Goal: Task Accomplishment & Management: Use online tool/utility

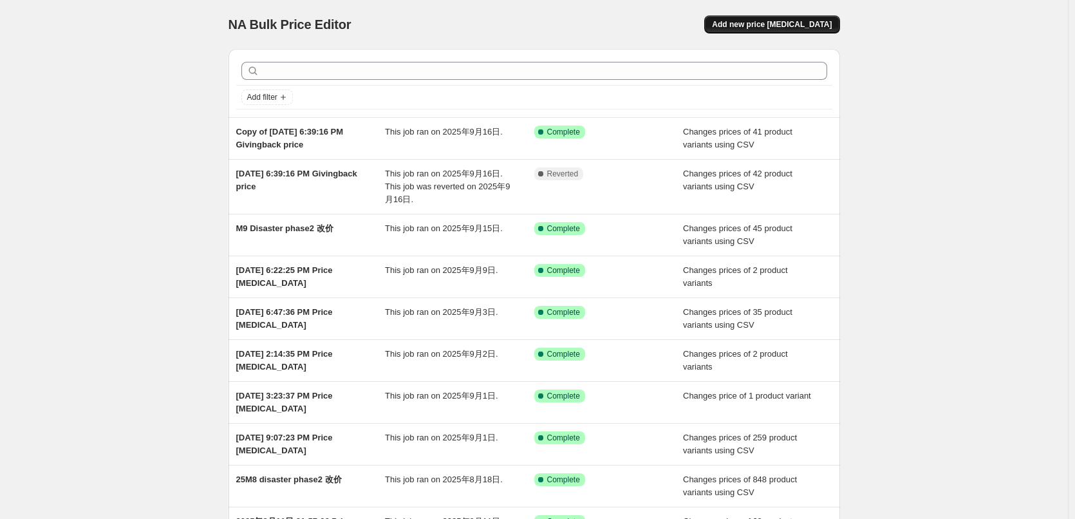
click at [748, 27] on span "Add new price [MEDICAL_DATA]" at bounding box center [772, 24] width 120 height 10
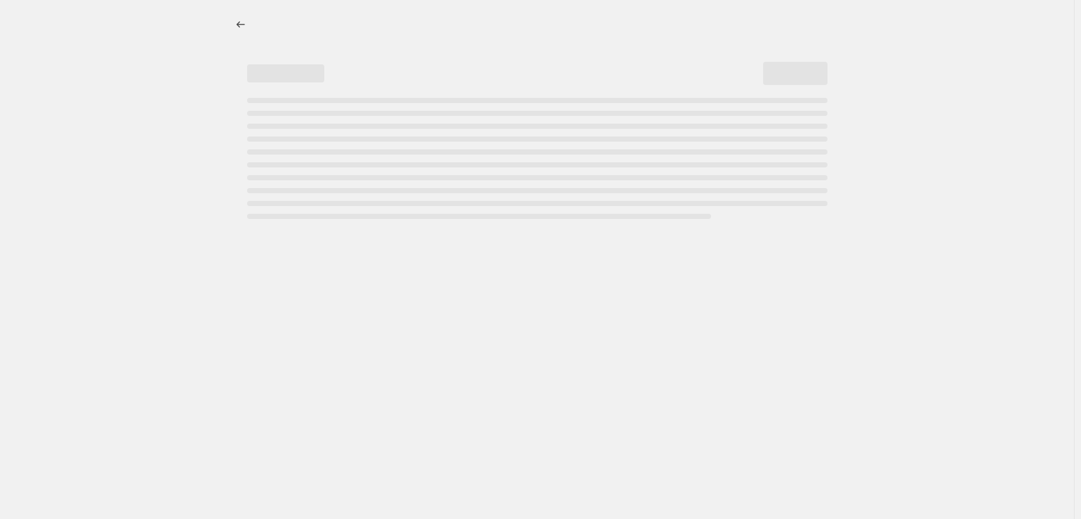
select select "percentage"
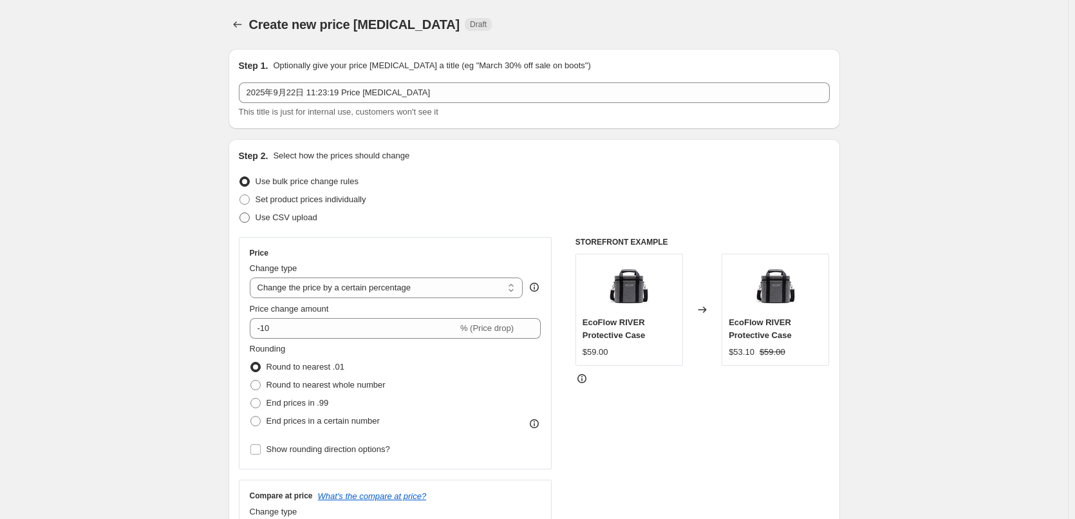
click at [288, 216] on span "Use CSV upload" at bounding box center [286, 217] width 62 height 10
click at [240, 213] on input "Use CSV upload" at bounding box center [239, 212] width 1 height 1
radio input "true"
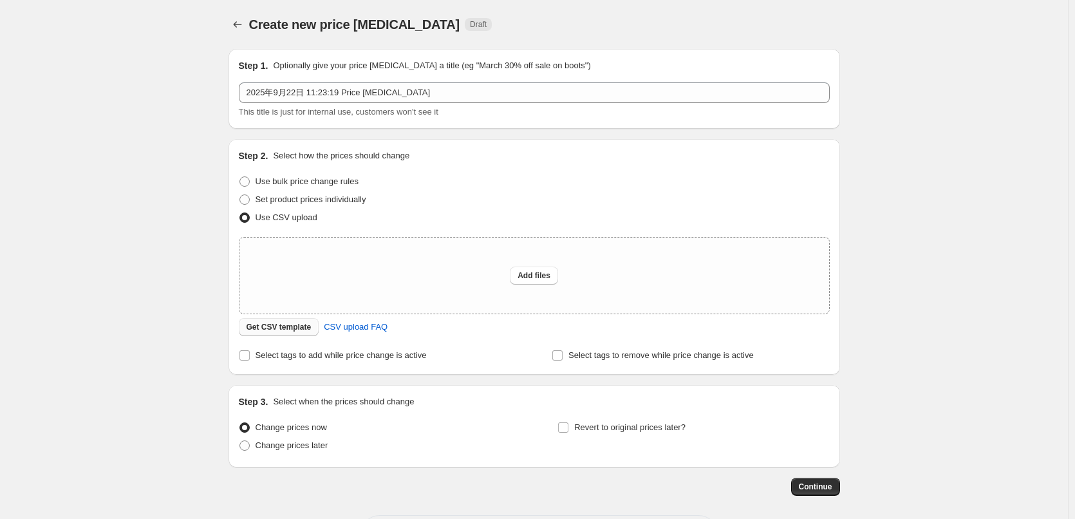
click at [308, 327] on span "Get CSV template" at bounding box center [278, 327] width 65 height 10
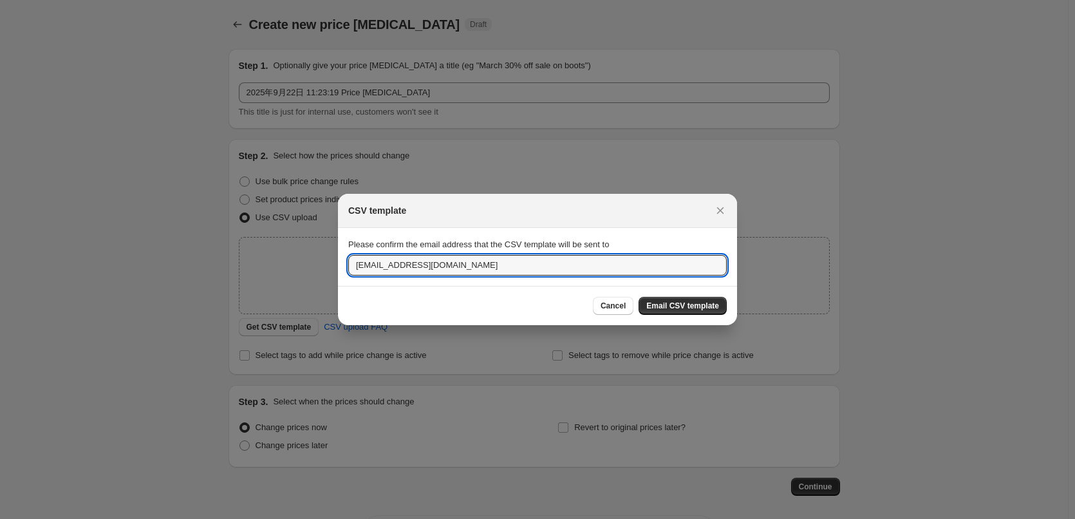
drag, startPoint x: 392, startPoint y: 268, endPoint x: 323, endPoint y: 274, distance: 69.1
type input "[EMAIL_ADDRESS][DOMAIN_NAME]"
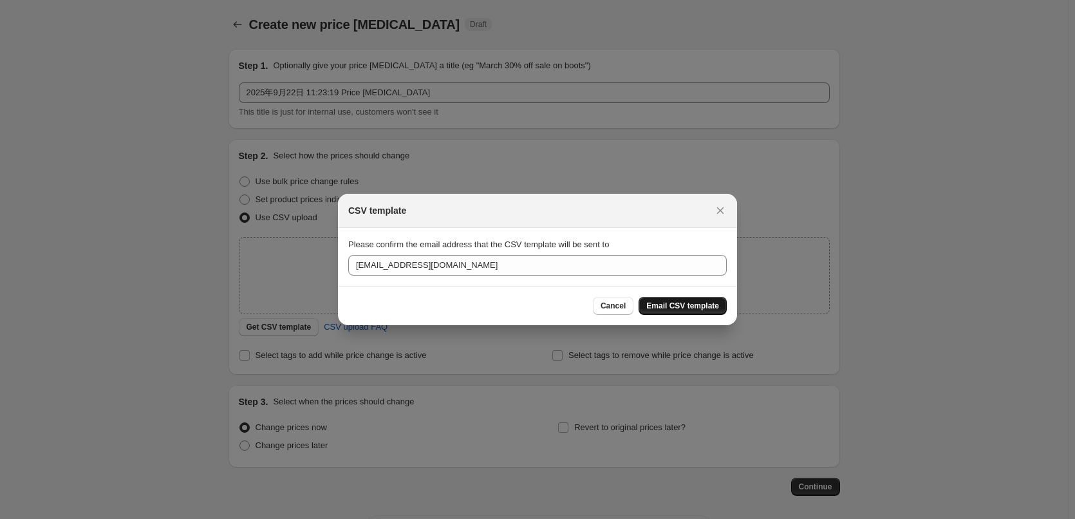
click at [715, 301] on span "Email CSV template" at bounding box center [682, 305] width 73 height 10
